Goal: Transaction & Acquisition: Book appointment/travel/reservation

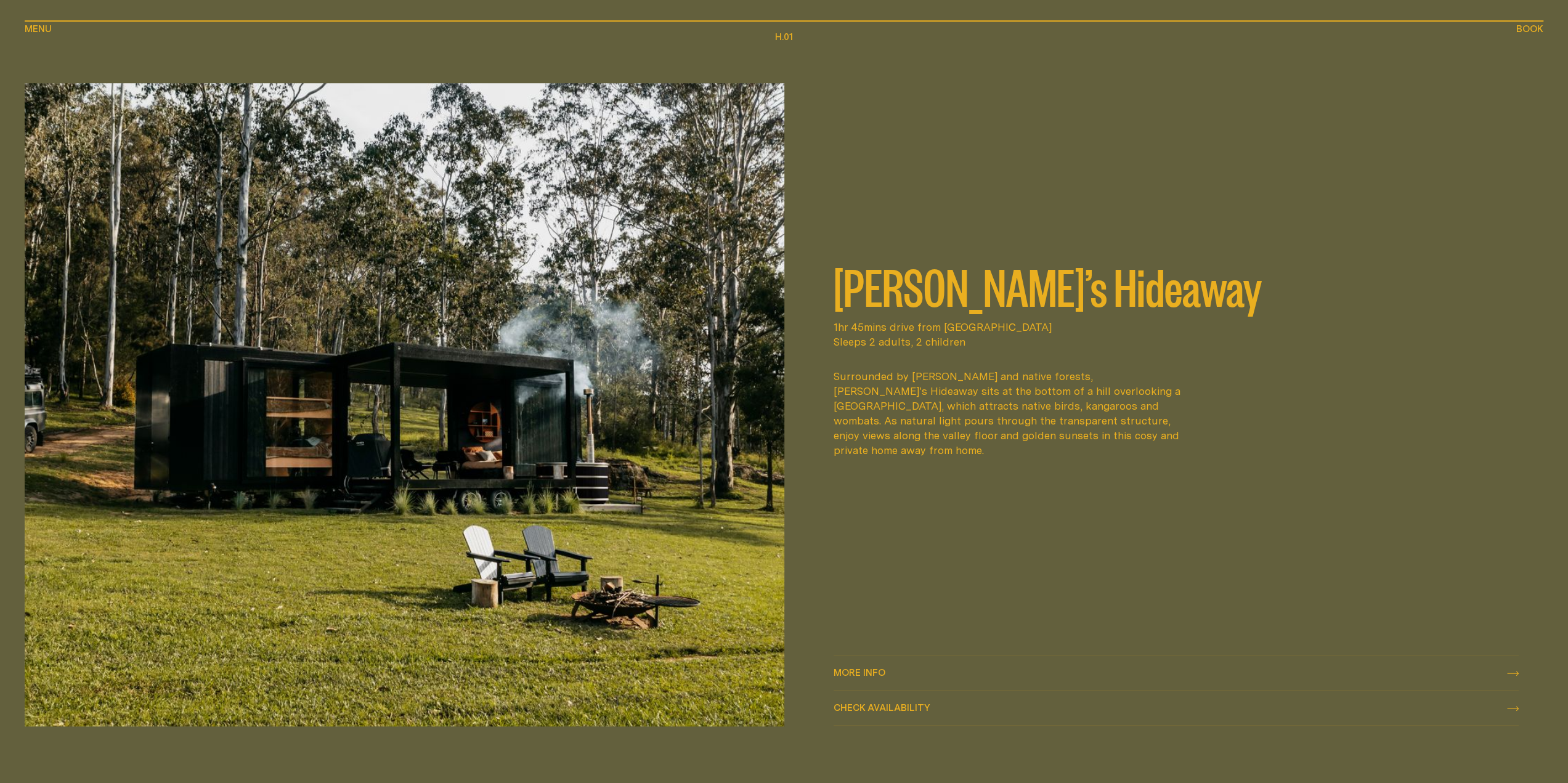
scroll to position [863, 0]
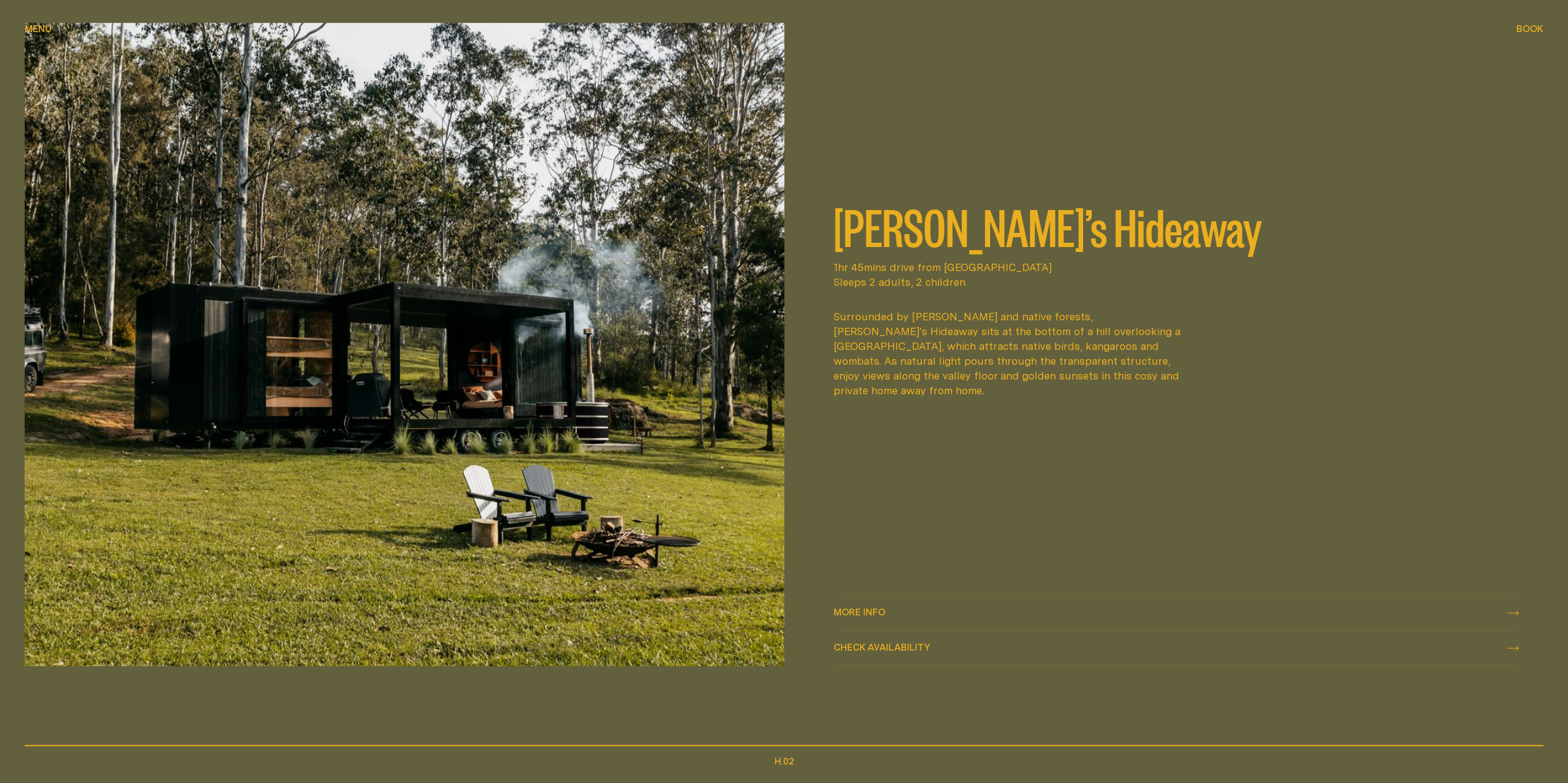
click at [891, 648] on span "Check availability" at bounding box center [882, 647] width 97 height 9
select select "******"
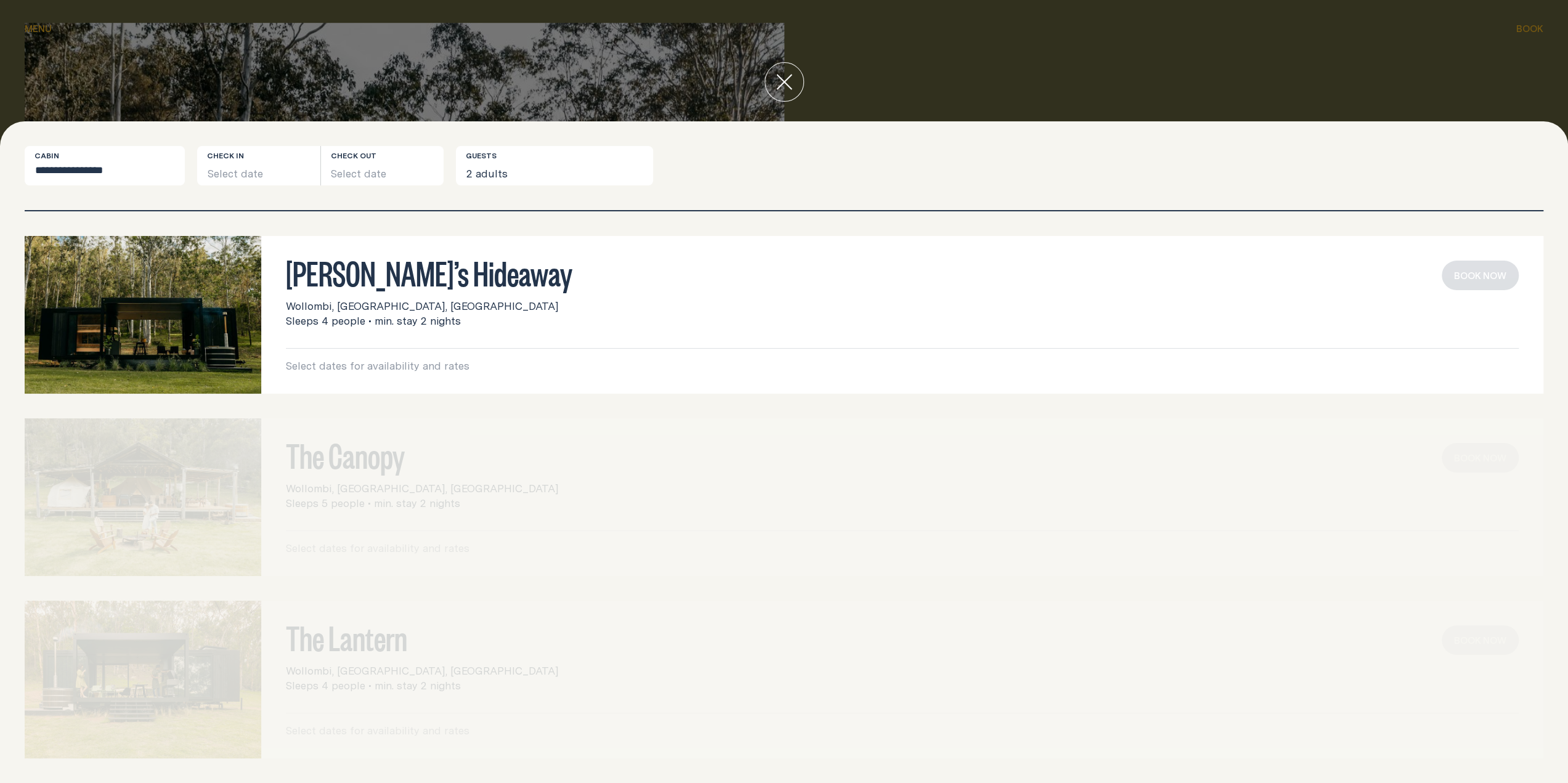
drag, startPoint x: 420, startPoint y: 306, endPoint x: 386, endPoint y: 274, distance: 46.7
click at [418, 302] on span "Wollombi, [GEOGRAPHIC_DATA], [GEOGRAPHIC_DATA]" at bounding box center [422, 306] width 272 height 15
click at [386, 274] on h3 "[PERSON_NAME]’s Hideaway" at bounding box center [901, 272] width 1233 height 23
click at [224, 174] on button "Select date" at bounding box center [258, 165] width 123 height 39
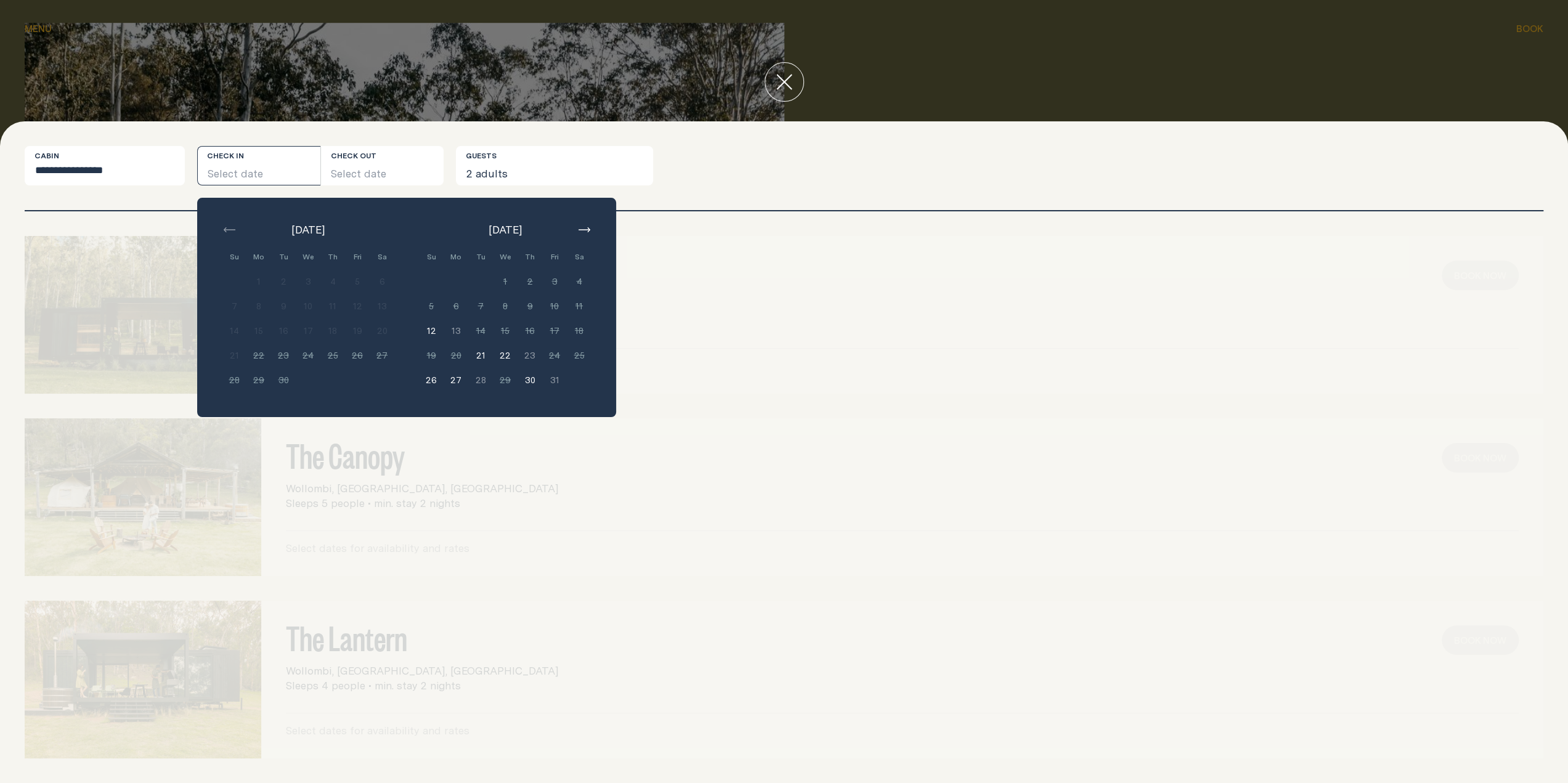
click at [591, 228] on div "[DATE] Su Mo Tu We Th Fri Sa Min. 2 nights 1 Min. 2 nights 2 Min. 2 nights 3 Mi…" at bounding box center [406, 307] width 419 height 219
click at [585, 229] on icon "button" at bounding box center [584, 230] width 12 height 5
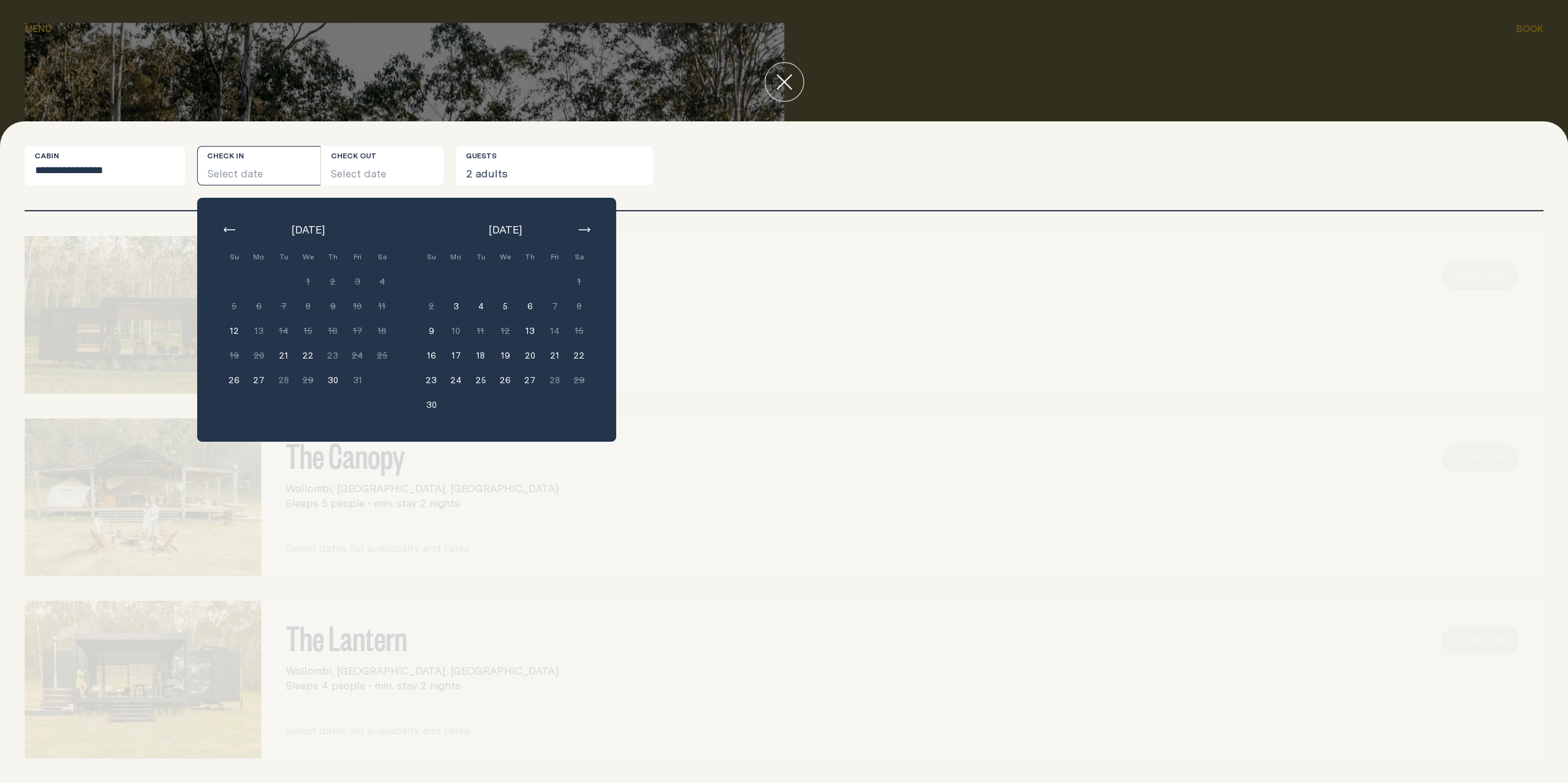
click at [546, 354] on button "21" at bounding box center [554, 355] width 25 height 25
click at [438, 384] on button "23" at bounding box center [432, 380] width 25 height 25
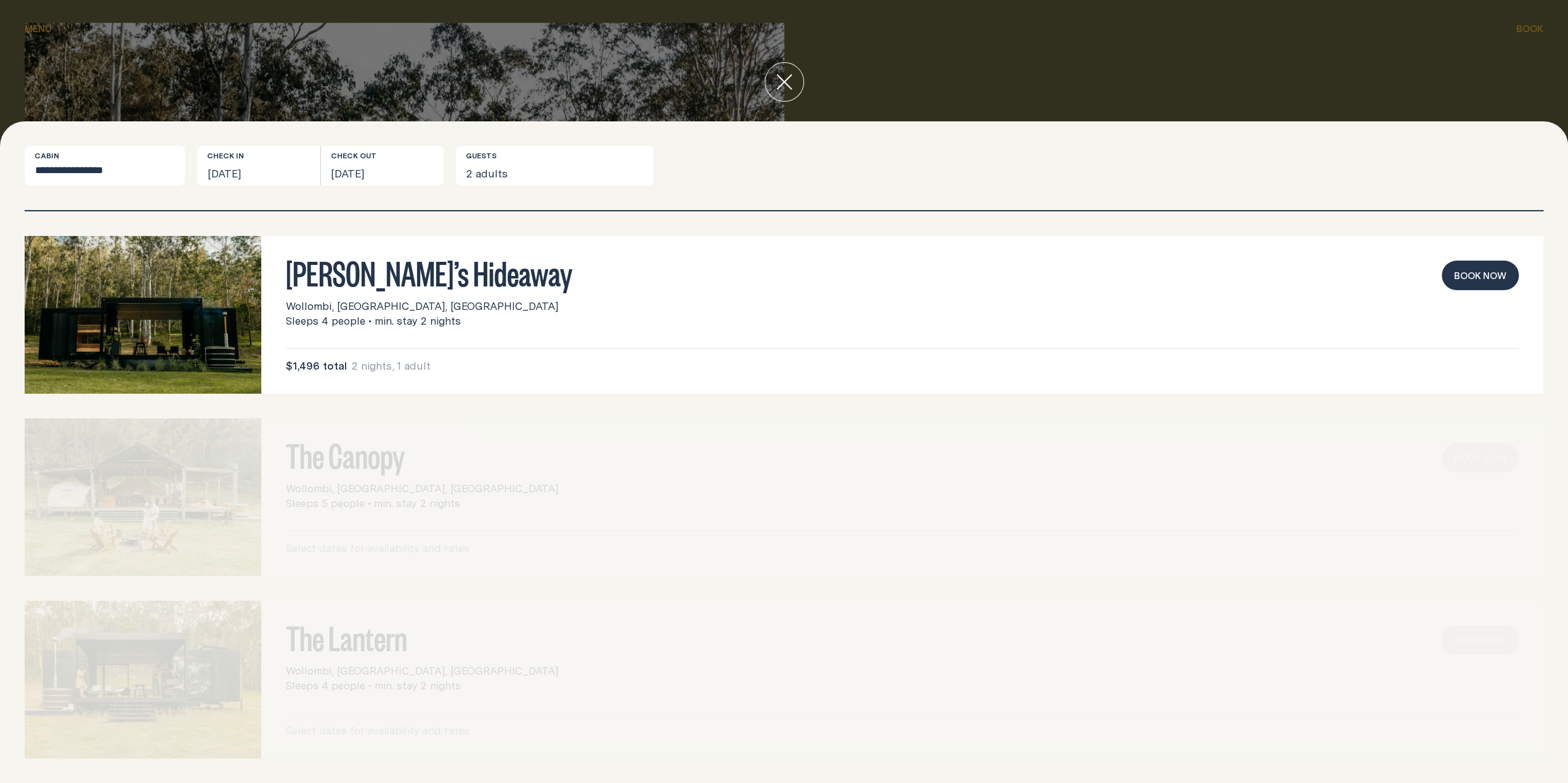
click at [298, 448] on div "The Canopy Wollombi, [GEOGRAPHIC_DATA], [GEOGRAPHIC_DATA] Sleeps 5 people • min…" at bounding box center [784, 497] width 1518 height 158
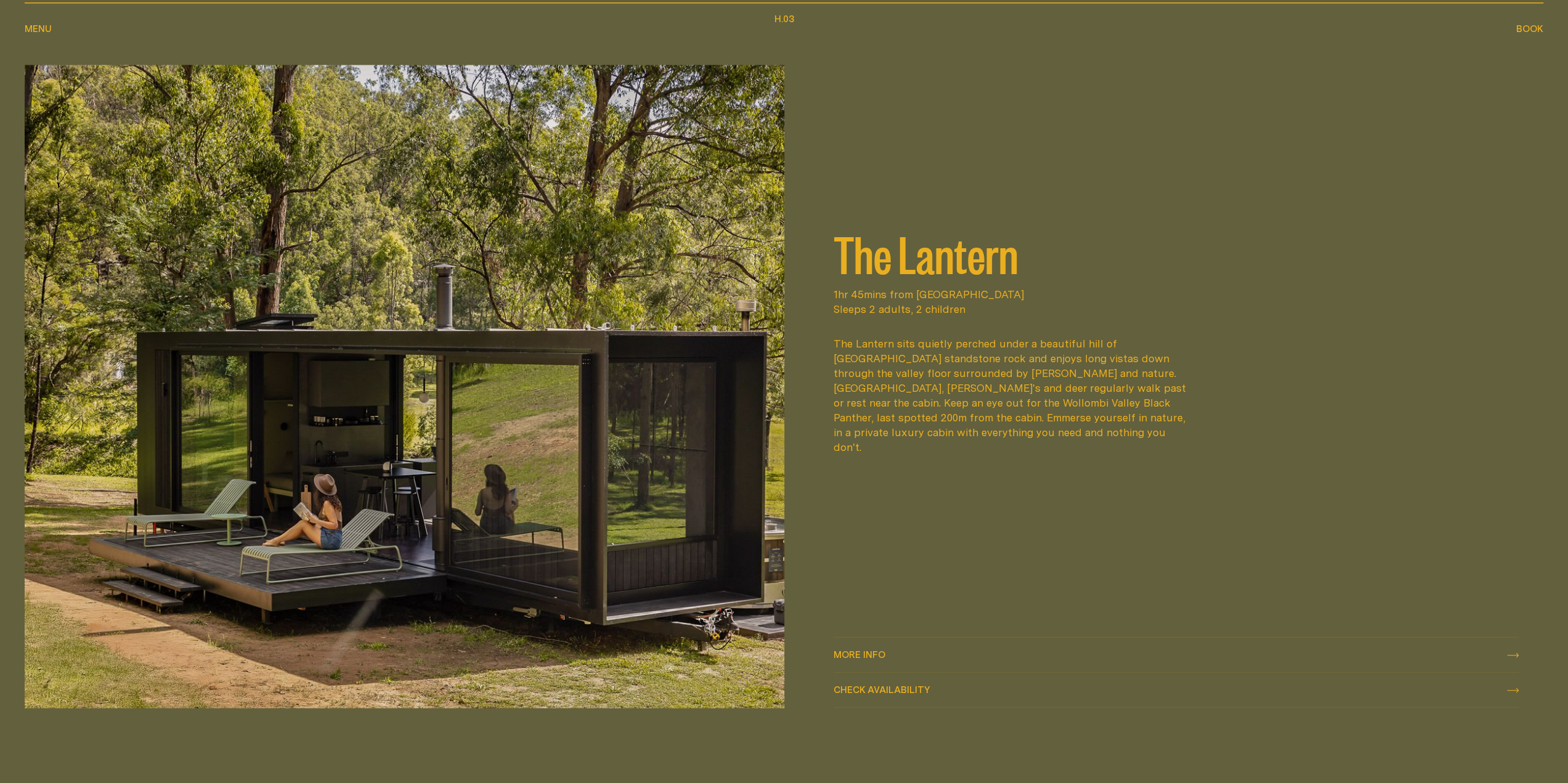
scroll to position [2527, 0]
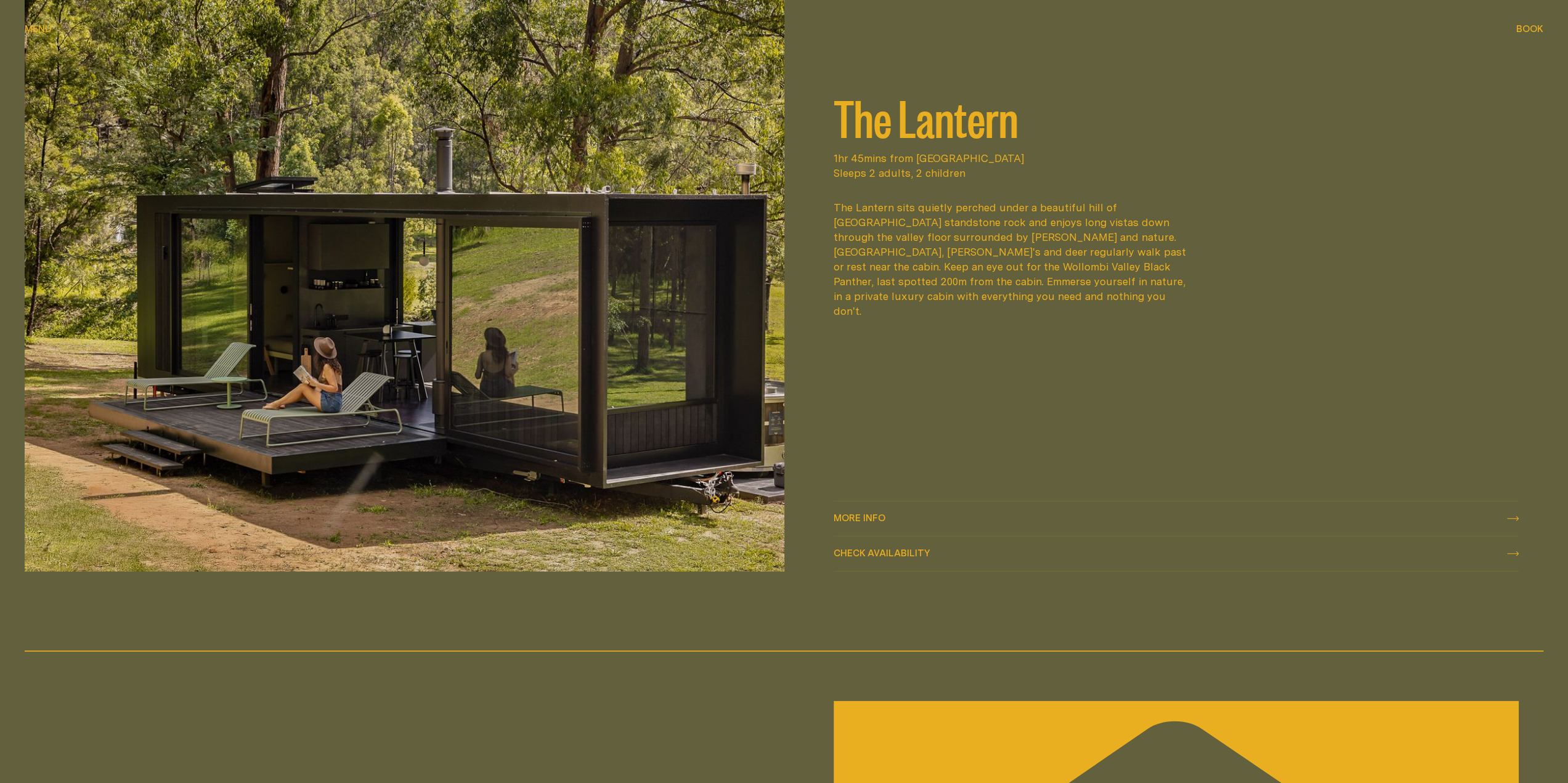
click at [931, 565] on button "Check availability Check availability" at bounding box center [1176, 554] width 686 height 35
select select "******"
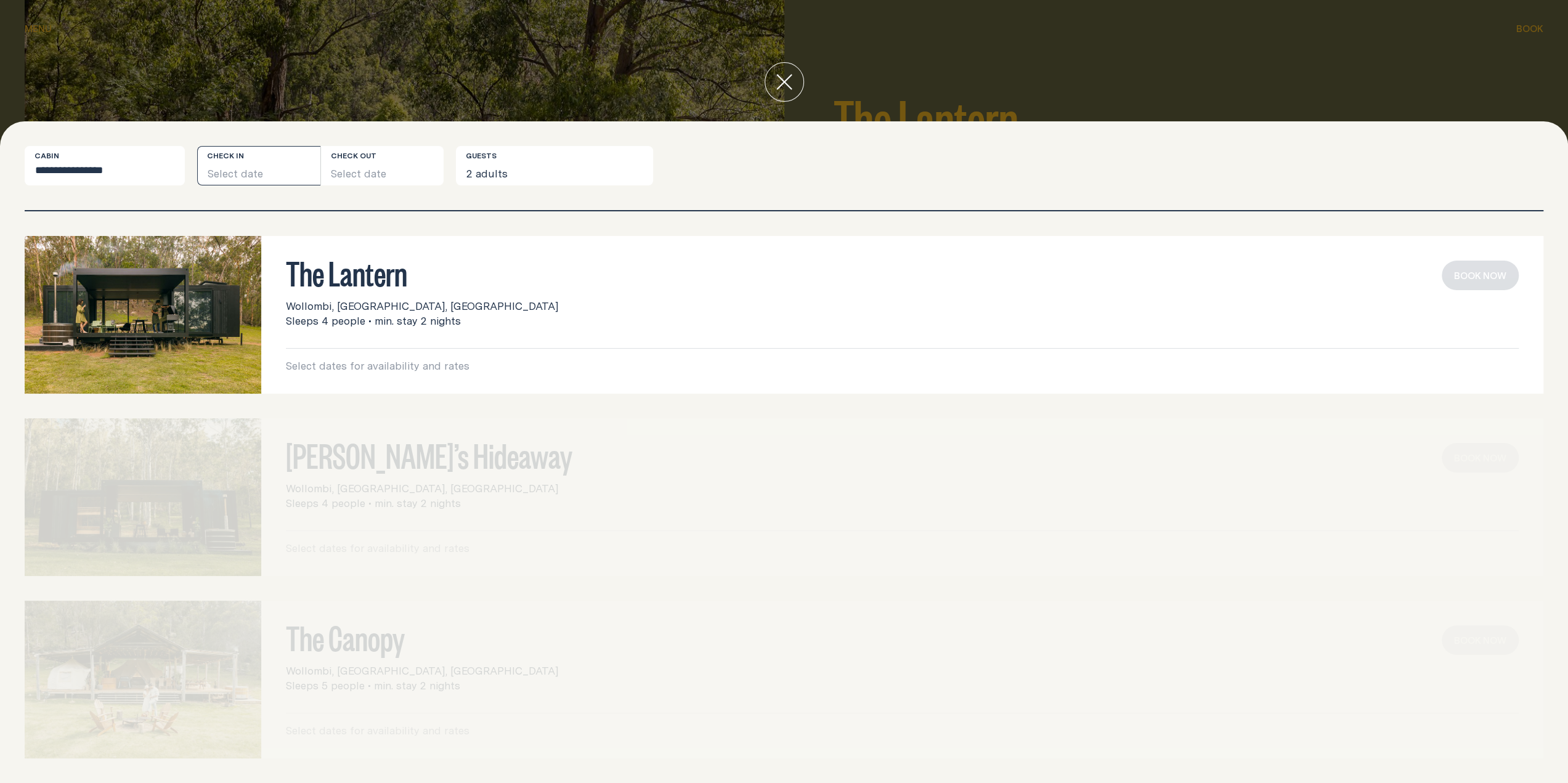
click at [261, 171] on button "Select date" at bounding box center [258, 165] width 123 height 39
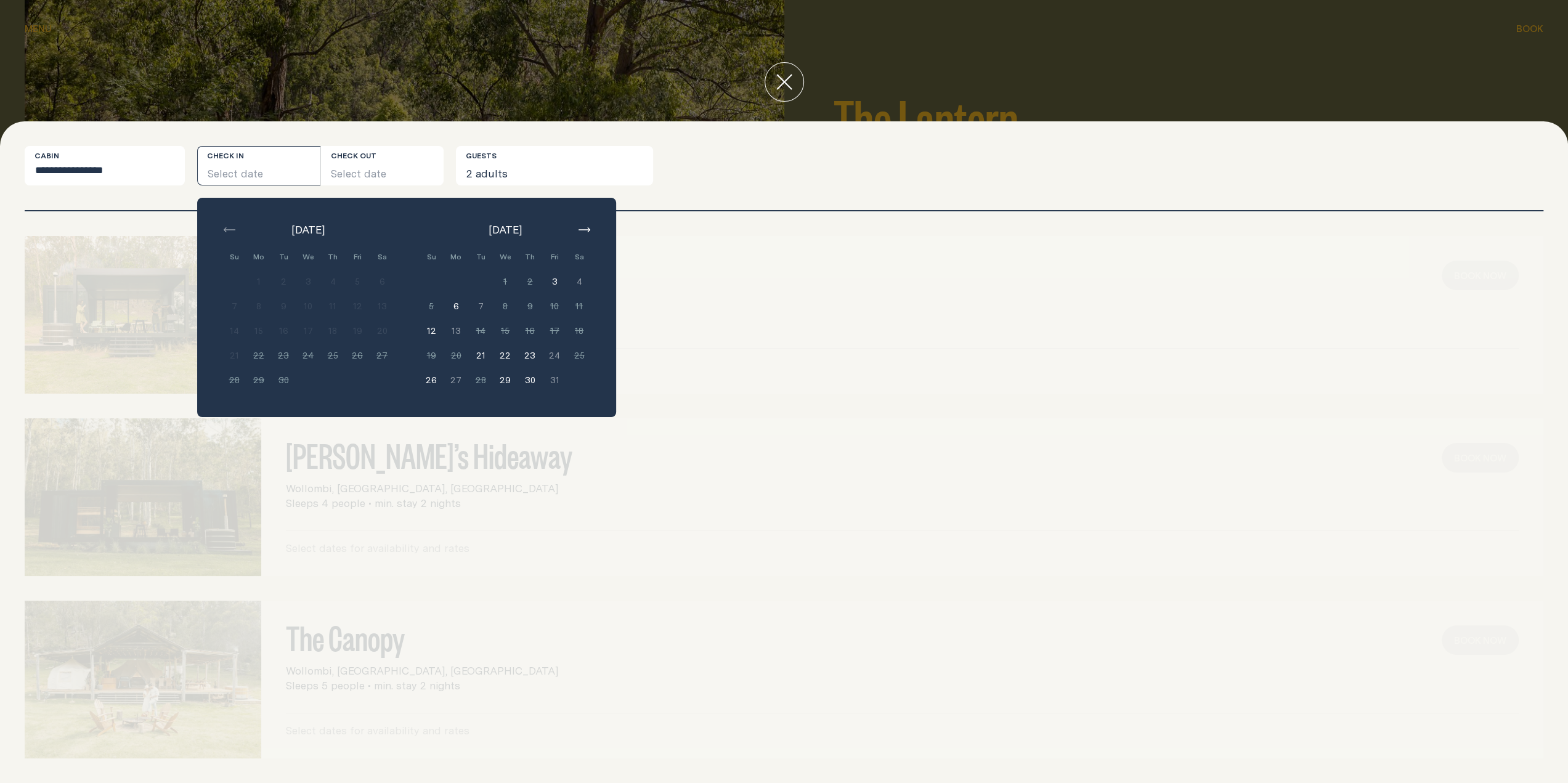
click at [587, 231] on icon "button" at bounding box center [584, 230] width 12 height 5
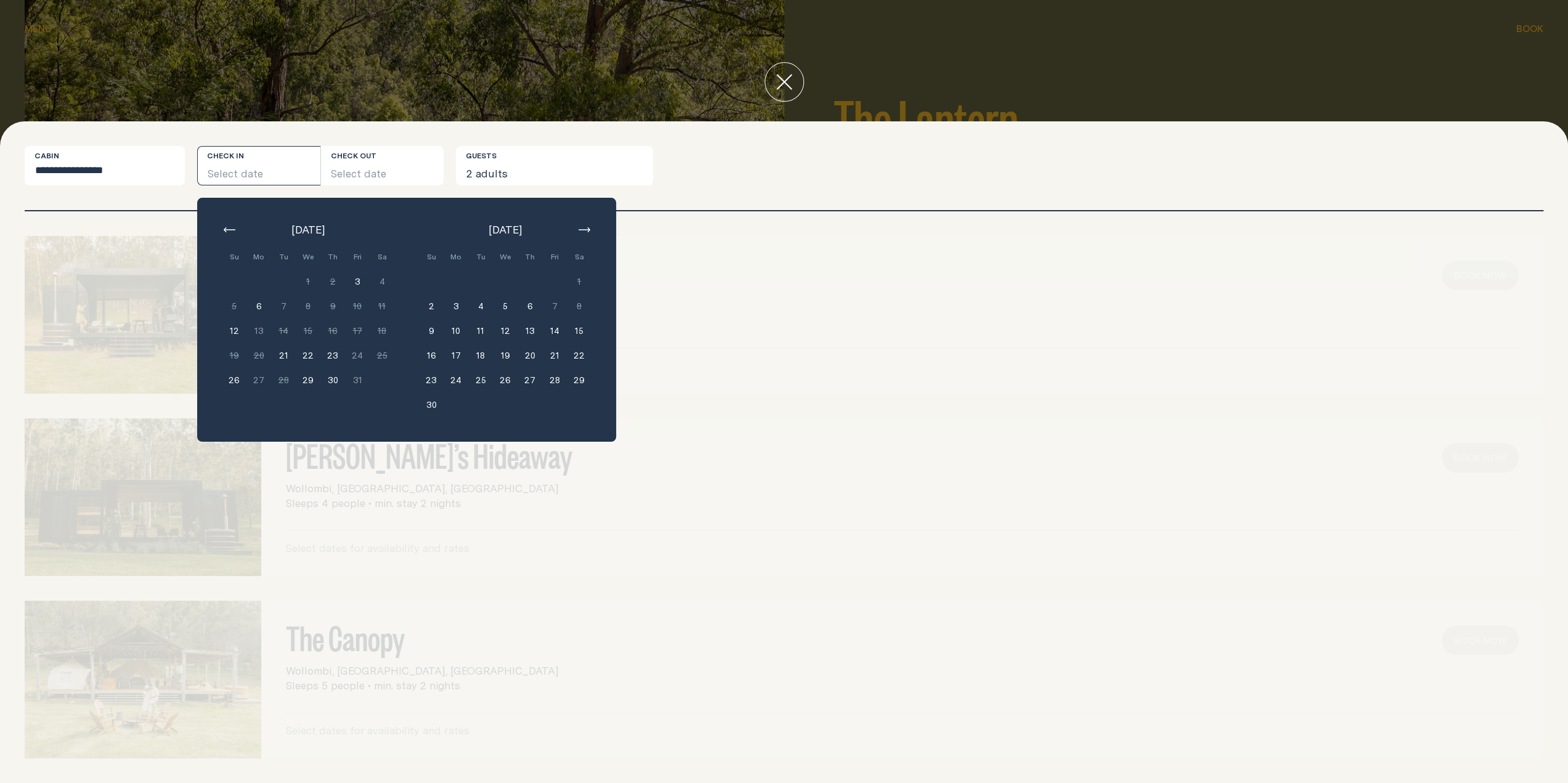
click at [543, 330] on button "14" at bounding box center [554, 331] width 25 height 25
click at [437, 348] on button "16" at bounding box center [432, 355] width 25 height 25
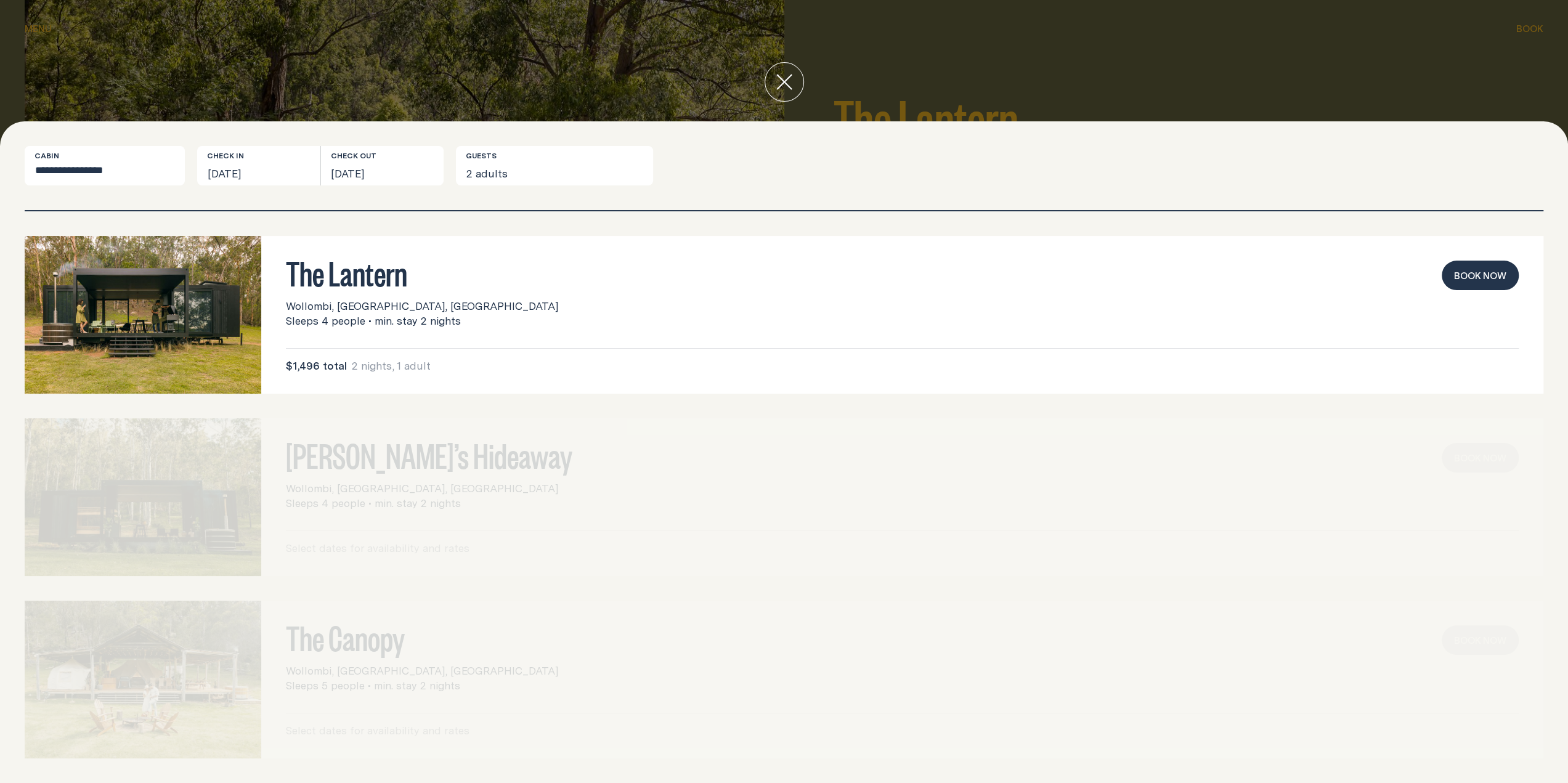
click at [789, 78] on icon "close" at bounding box center [784, 81] width 16 height 16
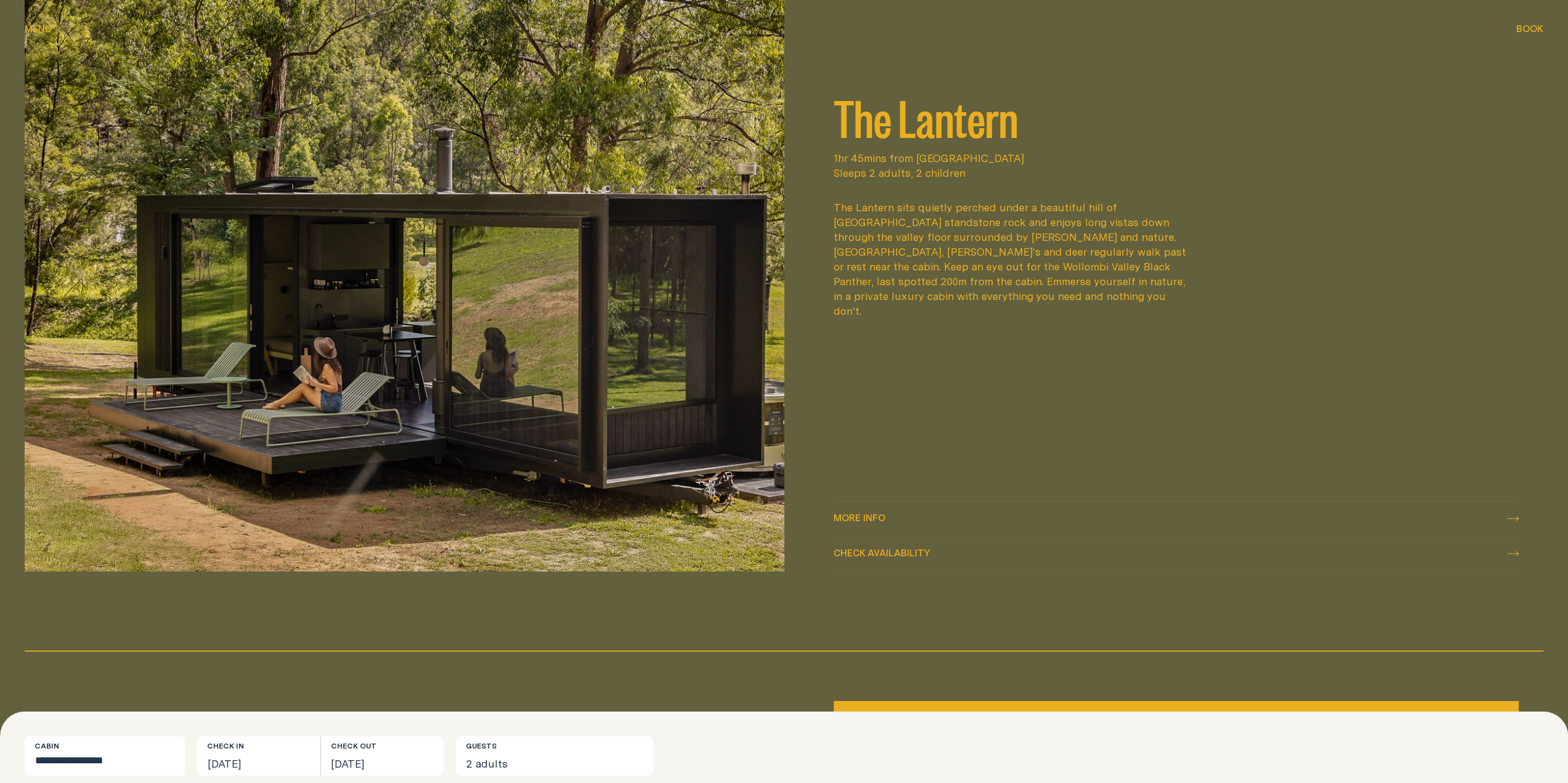
click at [510, 256] on img at bounding box center [404, 250] width 760 height 643
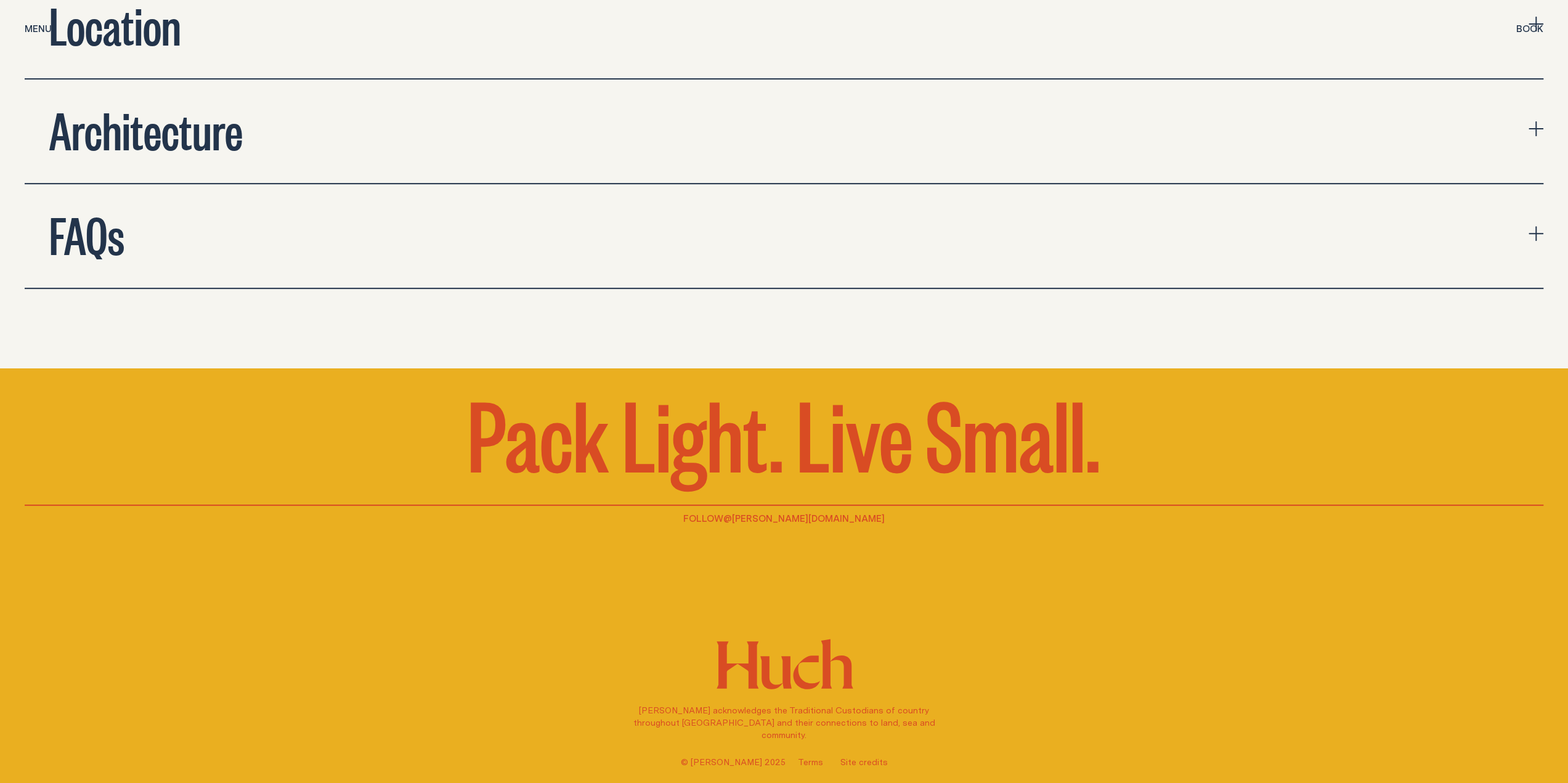
scroll to position [5297, 0]
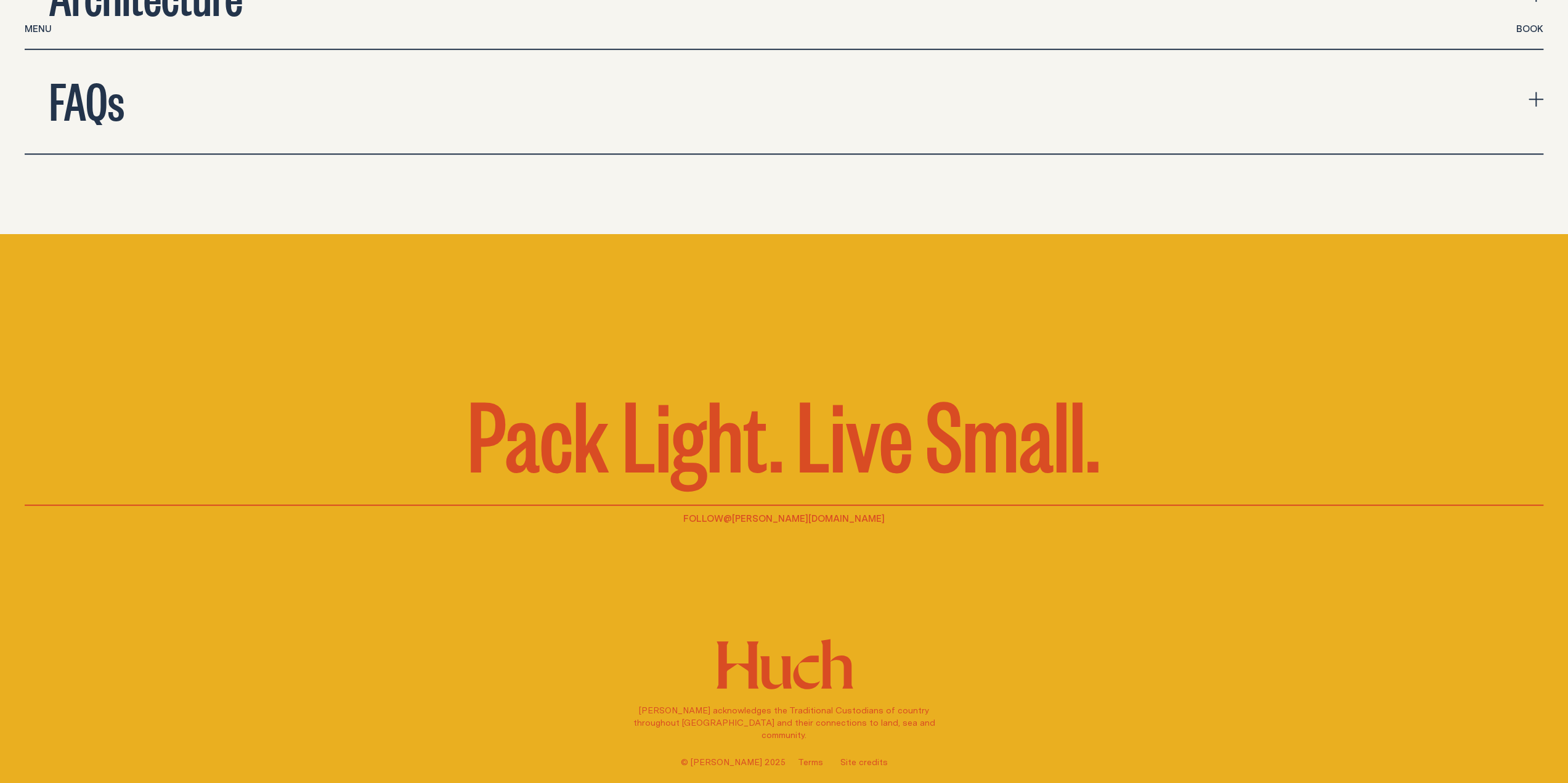
click at [1203, 646] on div "Follow @huch.house HUCH acknowledges the Traditional Custodians of country thro…" at bounding box center [784, 639] width 1518 height 257
